Goal: Use online tool/utility: Utilize a website feature to perform a specific function

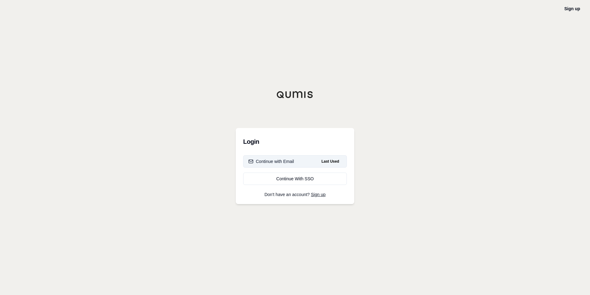
click at [276, 163] on div "Continue with Email" at bounding box center [272, 161] width 46 height 6
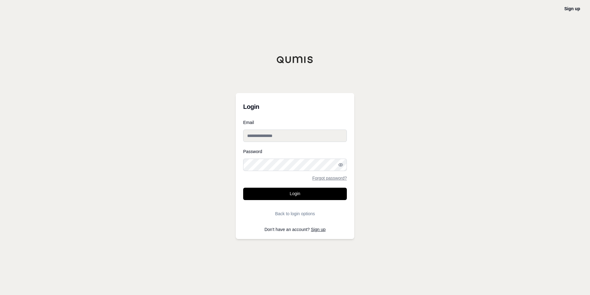
type input "**********"
click at [296, 193] on button "Login" at bounding box center [295, 193] width 104 height 12
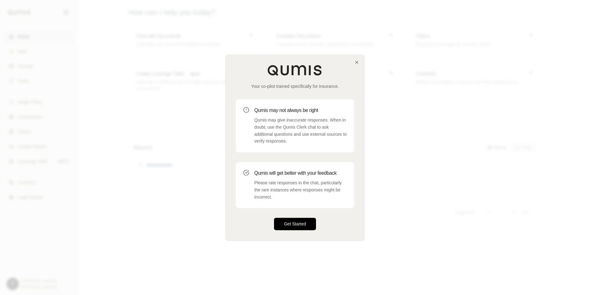
click at [299, 224] on button "Get Started" at bounding box center [295, 224] width 42 height 12
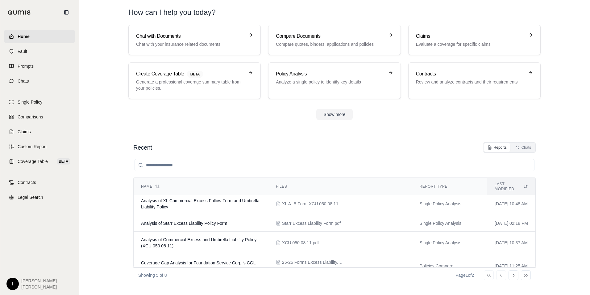
scroll to position [31, 0]
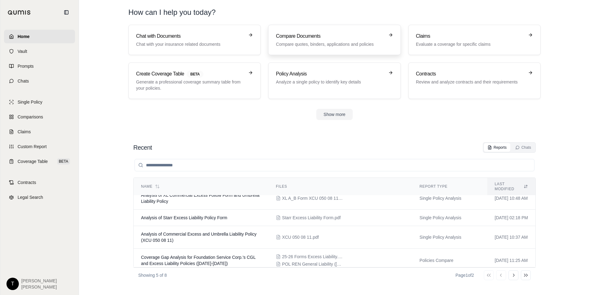
click at [294, 35] on h3 "Compare Documents" at bounding box center [330, 35] width 108 height 7
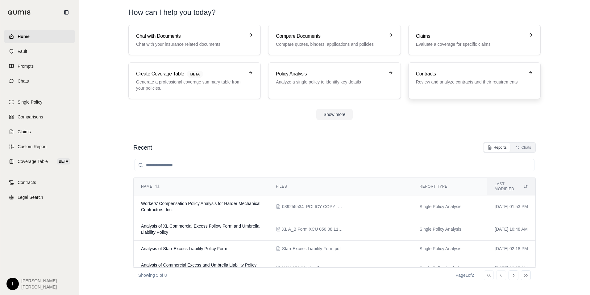
click at [443, 81] on p "Review and analyze contracts and their requirements" at bounding box center [470, 82] width 108 height 6
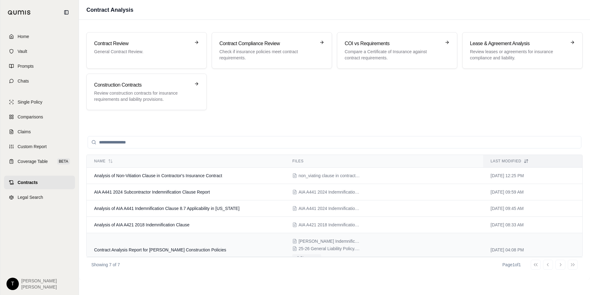
click at [134, 245] on td "Contract Analysis Report for [PERSON_NAME] Construction Policies" at bounding box center [186, 250] width 198 height 34
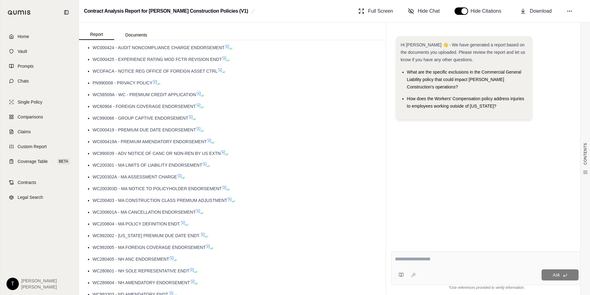
scroll to position [1879, 0]
